Goal: Information Seeking & Learning: Stay updated

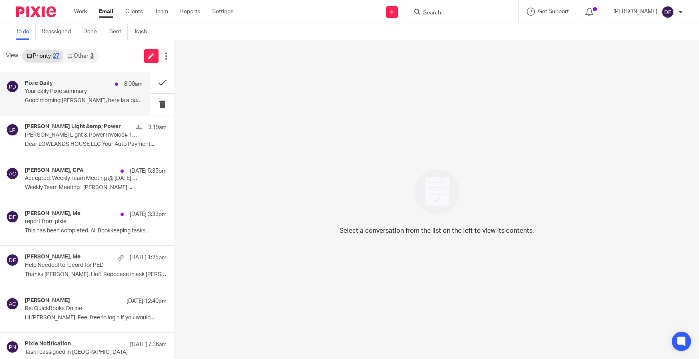
click at [39, 99] on p "Good morning Donna, here is a quick overview of..." at bounding box center [84, 100] width 118 height 7
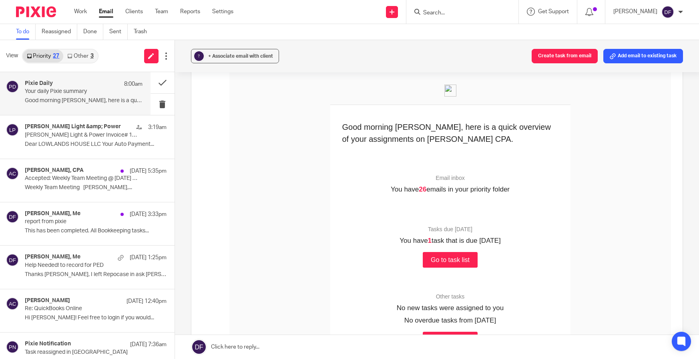
scroll to position [80, 0]
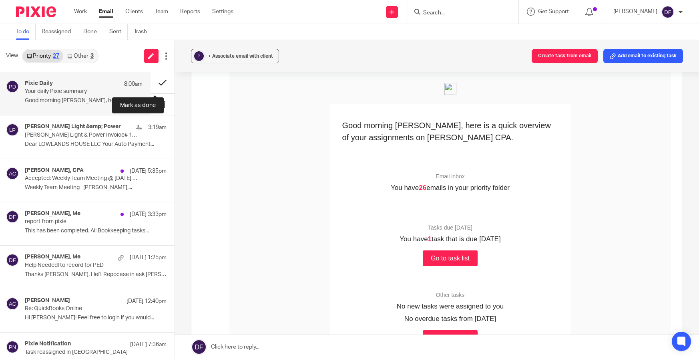
click at [155, 87] on button at bounding box center [163, 82] width 24 height 21
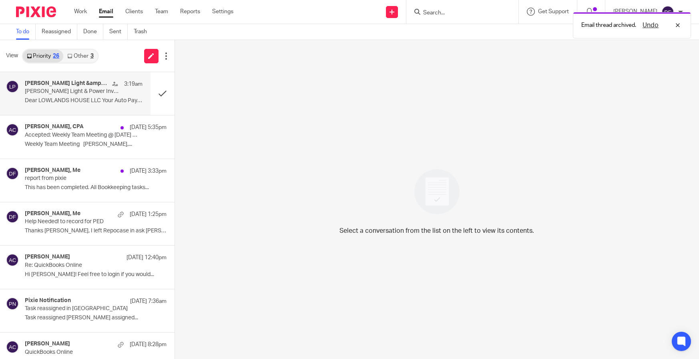
click at [71, 105] on div "Lowell Light &amp; Power 3:19am Lowell Light & Power Invoice# 127480016665 Remi…" at bounding box center [84, 93] width 118 height 27
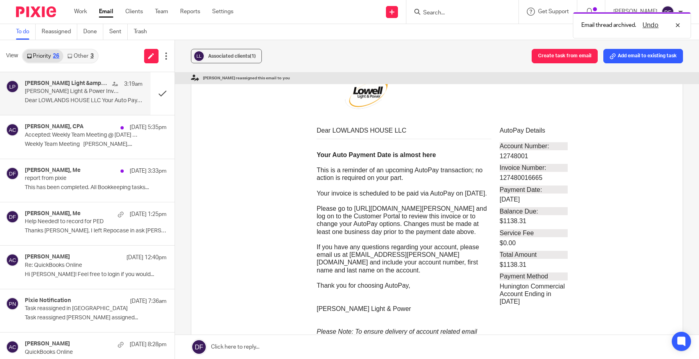
scroll to position [0, 0]
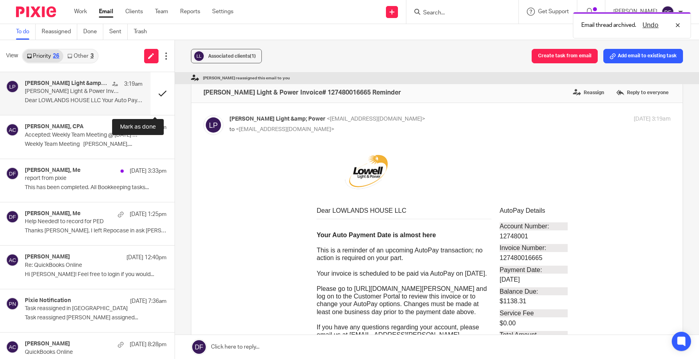
click at [155, 92] on button at bounding box center [163, 93] width 24 height 43
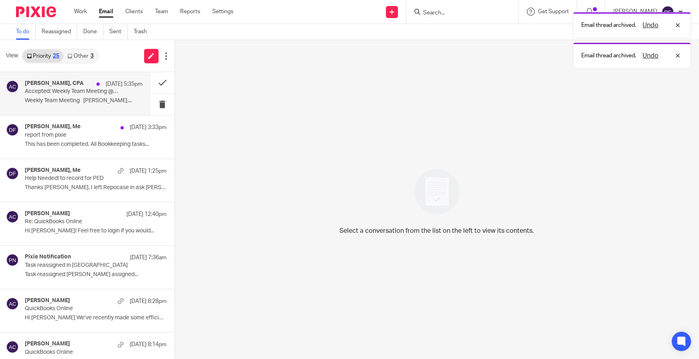
click at [56, 104] on p "Weekly Team Meeting Amy L Corfixsen,..." at bounding box center [84, 100] width 118 height 7
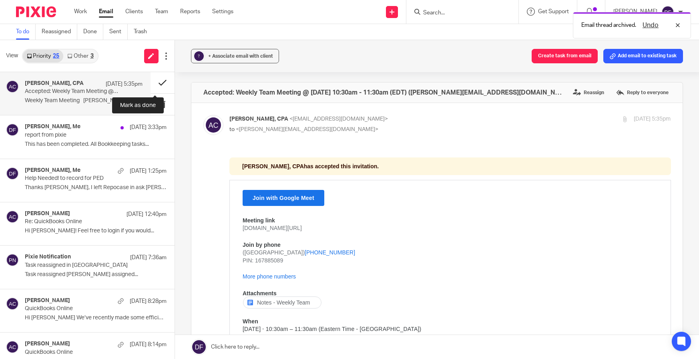
click at [157, 80] on button at bounding box center [163, 82] width 24 height 21
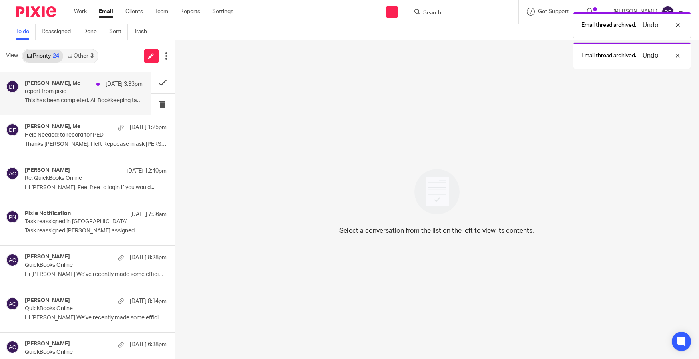
click at [85, 90] on p "report from pixie" at bounding box center [72, 91] width 94 height 7
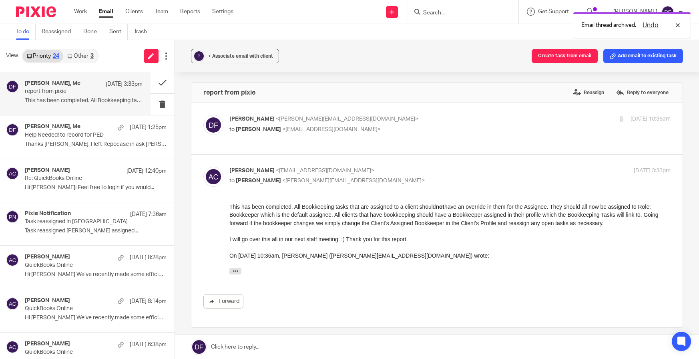
click at [377, 120] on p "Donna Ferguson <donna@amylcpa.com>" at bounding box center [376, 119] width 294 height 8
checkbox input "true"
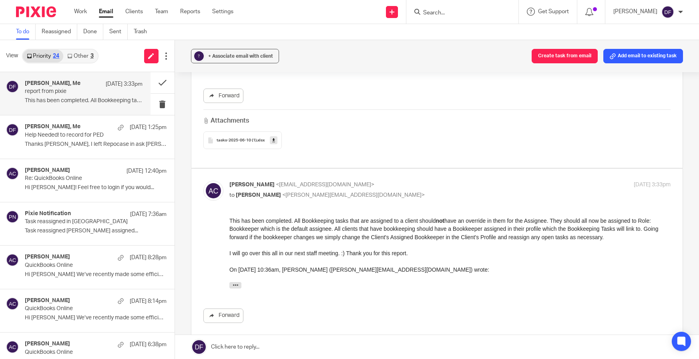
scroll to position [120, 0]
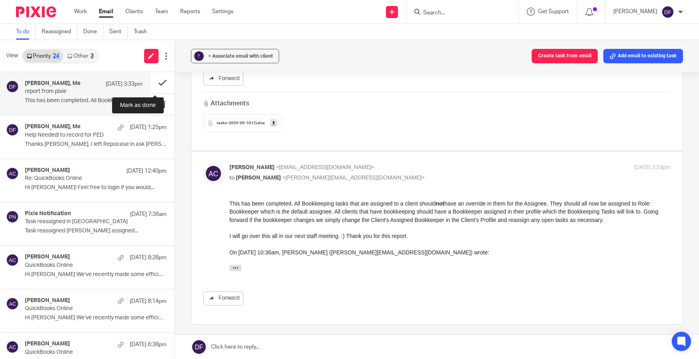
click at [151, 81] on button at bounding box center [163, 82] width 24 height 21
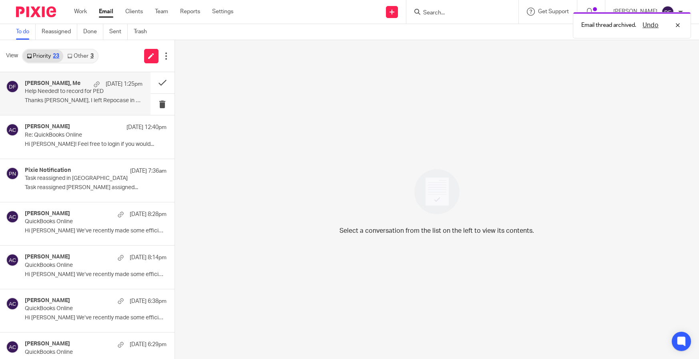
click at [52, 96] on div "Amy Corfixsen, Me Sep 15 1:25pm Help Needed! to record for PED Thanks Donna, I …" at bounding box center [84, 93] width 118 height 27
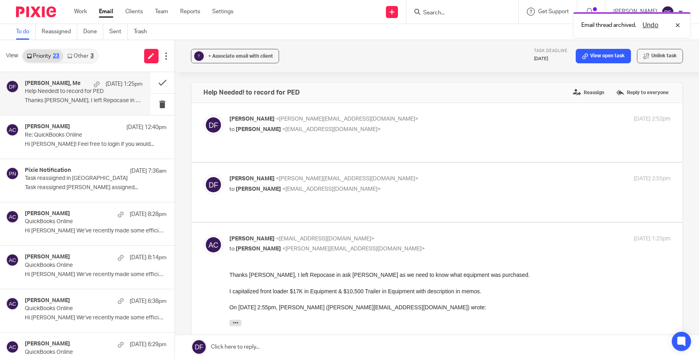
scroll to position [0, 0]
drag, startPoint x: 71, startPoint y: 14, endPoint x: 77, endPoint y: 11, distance: 6.5
click at [73, 13] on div "Work Email Clients Team Reports Settings Work Email Clients Team Reports Settin…" at bounding box center [155, 12] width 179 height 24
click at [77, 11] on link "Work" at bounding box center [80, 12] width 13 height 8
